Goal: Task Accomplishment & Management: Manage account settings

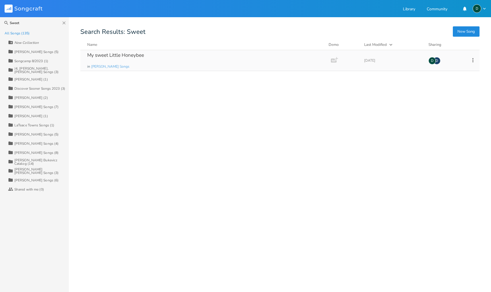
type input "Sweet"
click at [96, 54] on div "My sweet Little Honeybee" at bounding box center [115, 55] width 57 height 5
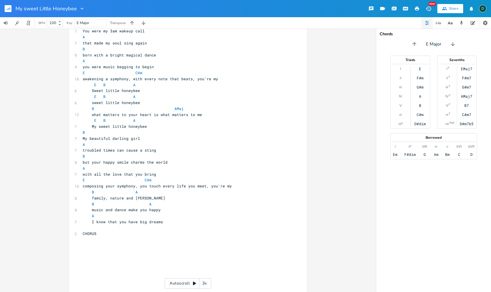
scroll to position [42, 0]
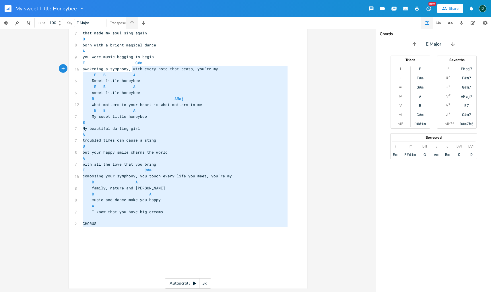
type textarea "ll A that made my soul sing again B born with a bright magical dance A you were…"
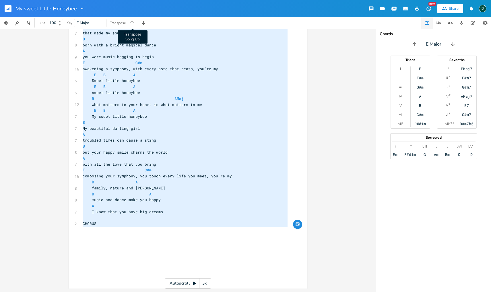
drag, startPoint x: 125, startPoint y: 227, endPoint x: 146, endPoint y: 31, distance: 196.7
click at [137, 19] on div "My sweet Little Honeybee New Share D BPM 100 Key E Major Transpose Transpose So…" at bounding box center [245, 146] width 491 height 292
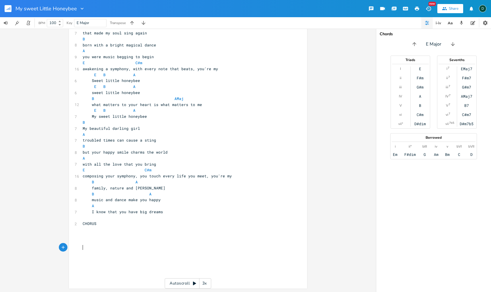
click at [191, 246] on pre "​" at bounding box center [184, 248] width 207 height 6
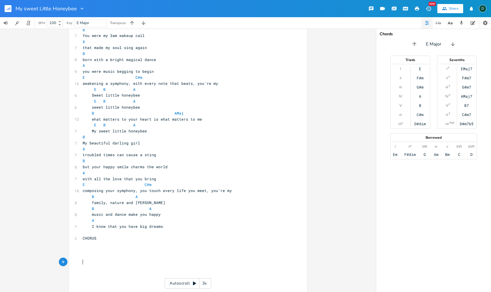
scroll to position [28, 0]
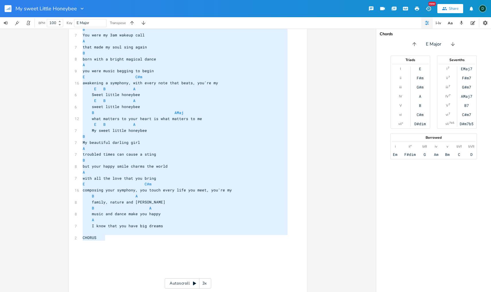
type textarea "My Sweet Little Honeybee (d.o.c. [DATE]) by [PERSON_NAME] & [PERSON_NAME] singi…"
drag, startPoint x: 109, startPoint y: 237, endPoint x: 86, endPoint y: 12, distance: 225.7
click at [86, 12] on div "My sweet Little Honeybee New Share D BPM 100 Key E Major Transpose x 20 My Swee…" at bounding box center [245, 146] width 491 height 292
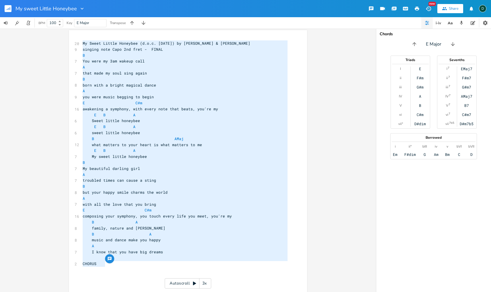
scroll to position [0, 0]
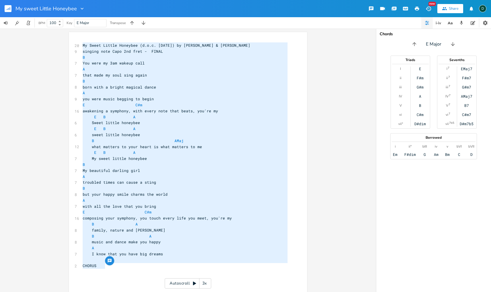
click at [332, 73] on div "My Sweet Little Honeybee (d.o.c. [DATE]) by [PERSON_NAME] & [PERSON_NAME] singi…" at bounding box center [188, 161] width 376 height 264
click at [328, 104] on div "My Sweet Little Honeybee (d.o.c. [DATE]) by [PERSON_NAME] & [PERSON_NAME] singi…" at bounding box center [188, 161] width 376 height 264
click at [299, 103] on div "x 20 My Sweet Little Honeybee (d.o.c. [DATE]) by [PERSON_NAME] & [PERSON_NAME] …" at bounding box center [191, 182] width 221 height 283
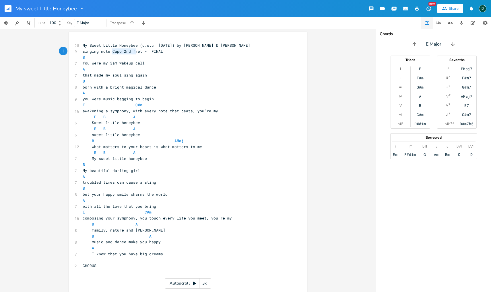
type textarea "Capo 2nd fret"
drag, startPoint x: 109, startPoint y: 52, endPoint x: 140, endPoint y: 51, distance: 30.4
click at [140, 51] on span "singing note Capo 2nd fret - FINAL" at bounding box center [123, 51] width 80 height 5
